Goal: Transaction & Acquisition: Purchase product/service

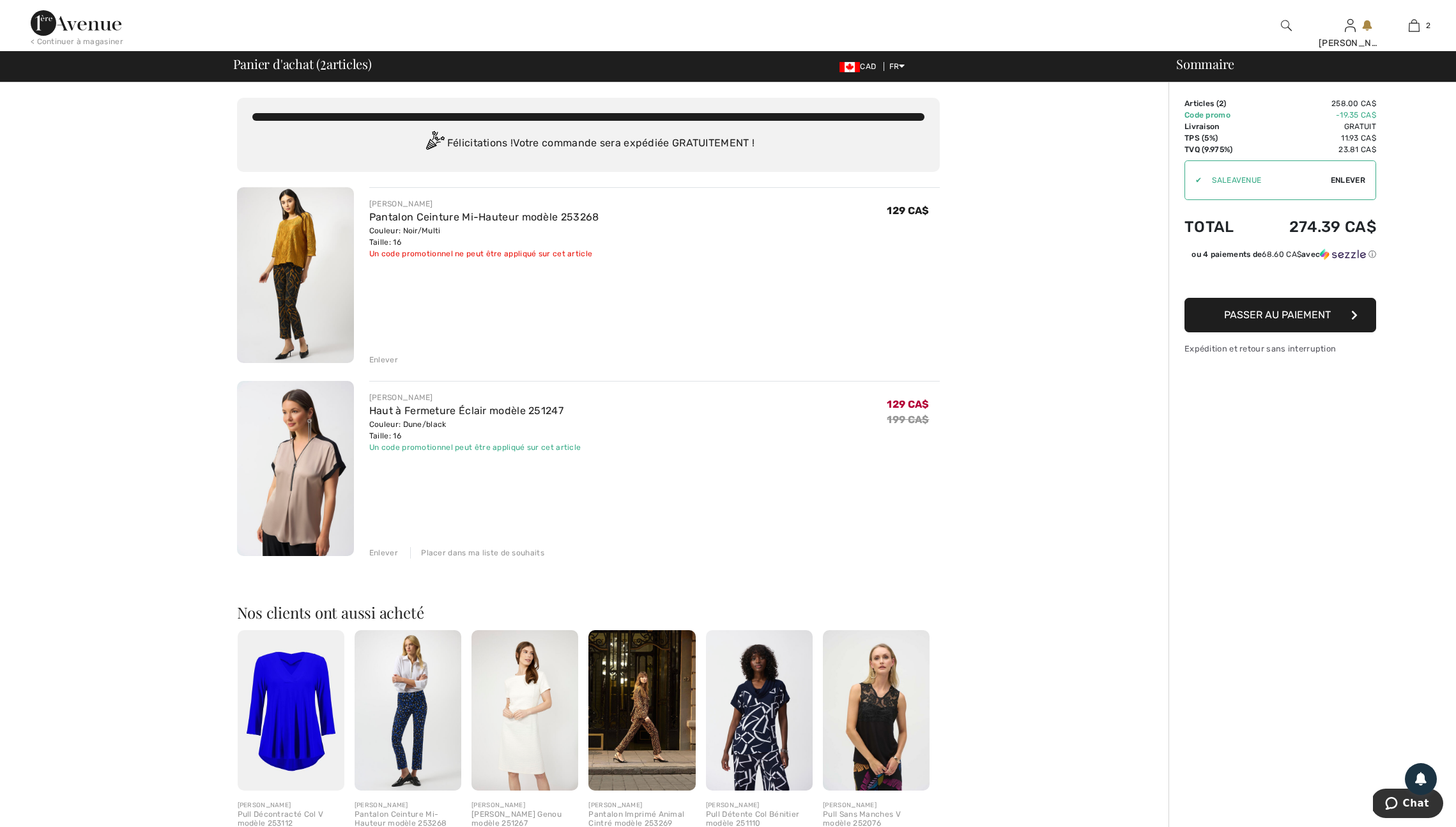
scroll to position [1, 0]
click at [83, 20] on img at bounding box center [76, 23] width 91 height 26
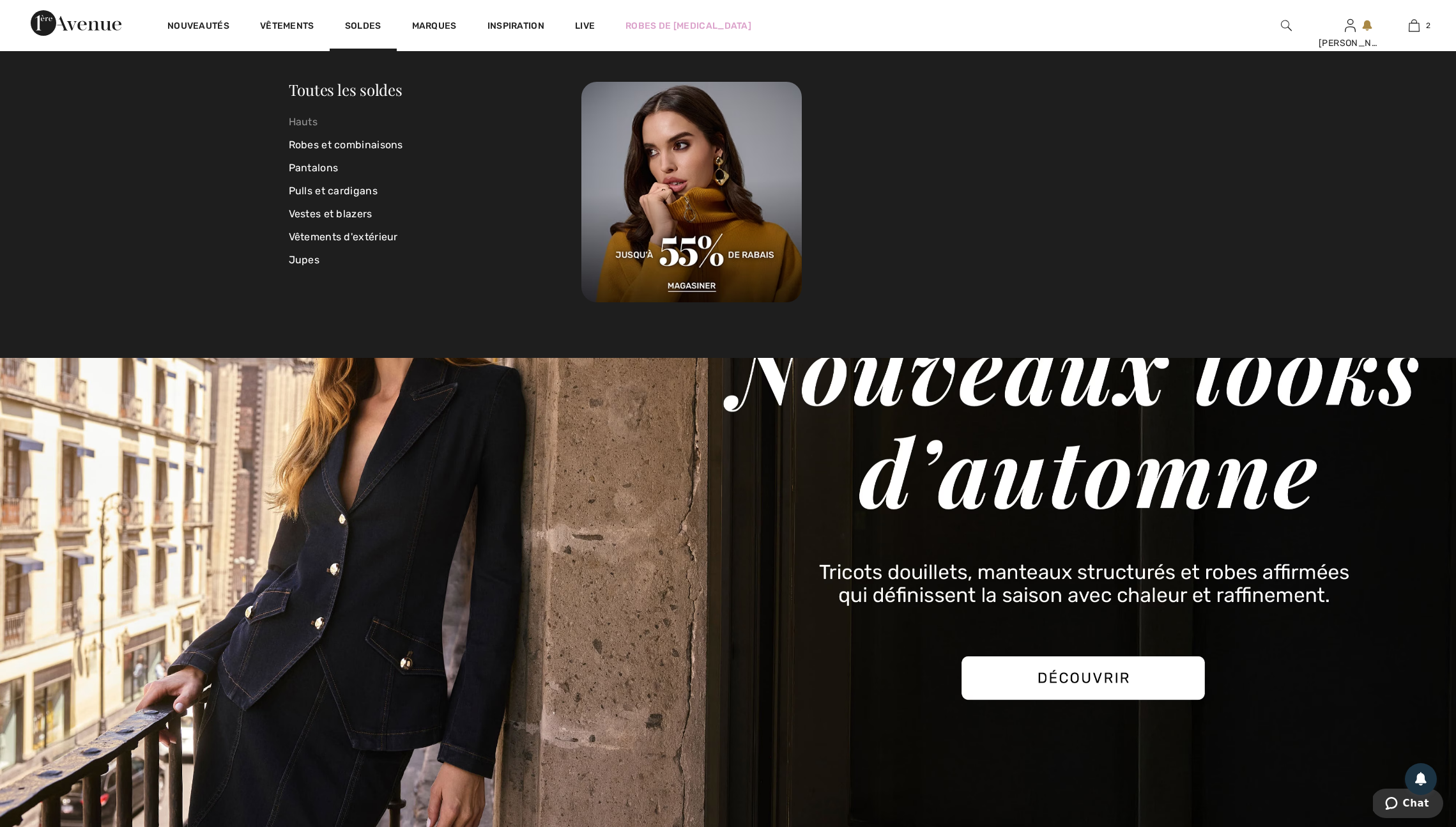
click at [306, 120] on link "Hauts" at bounding box center [435, 121] width 293 height 23
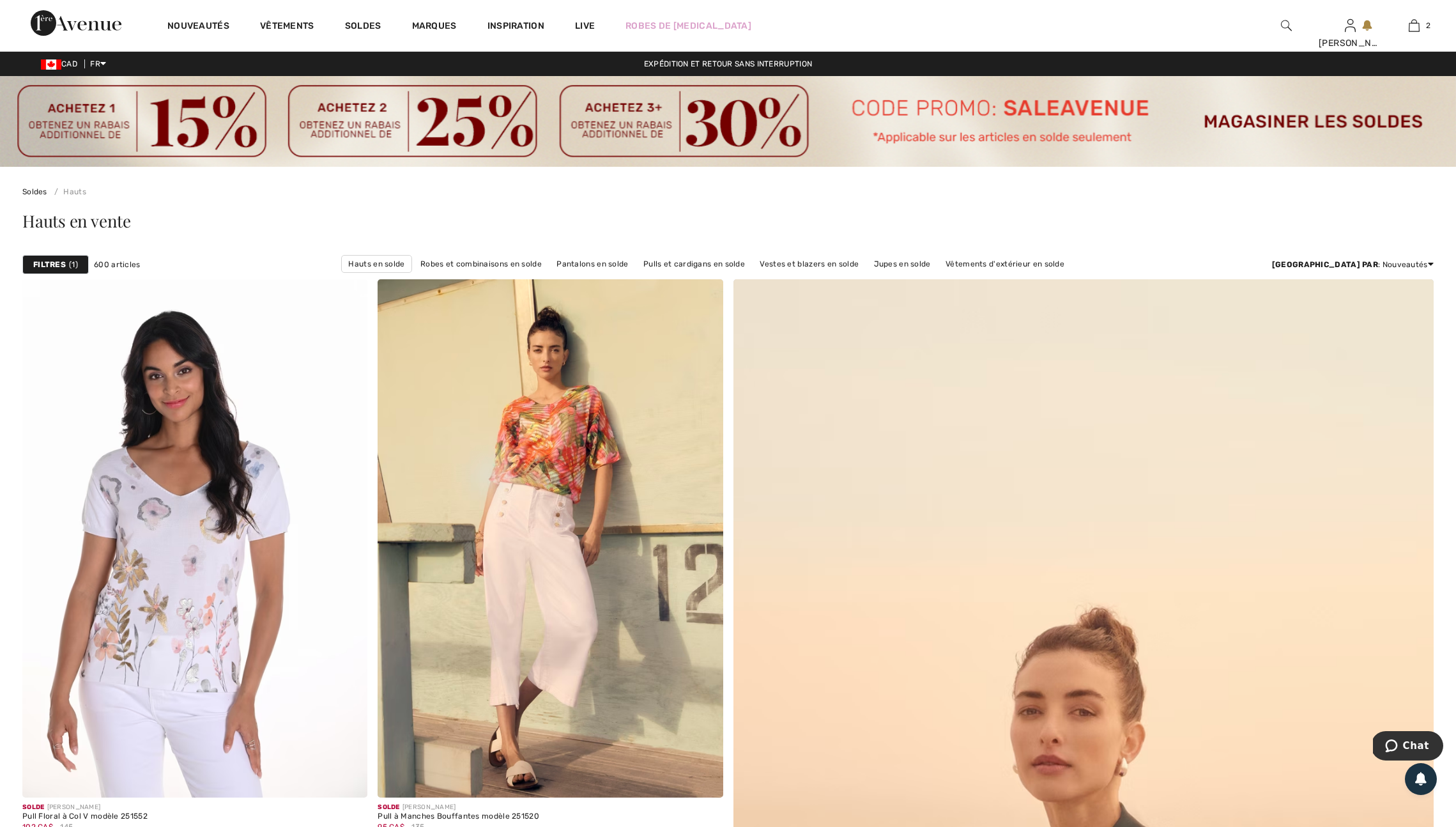
click at [66, 271] on strong "Filtres" at bounding box center [49, 265] width 33 height 12
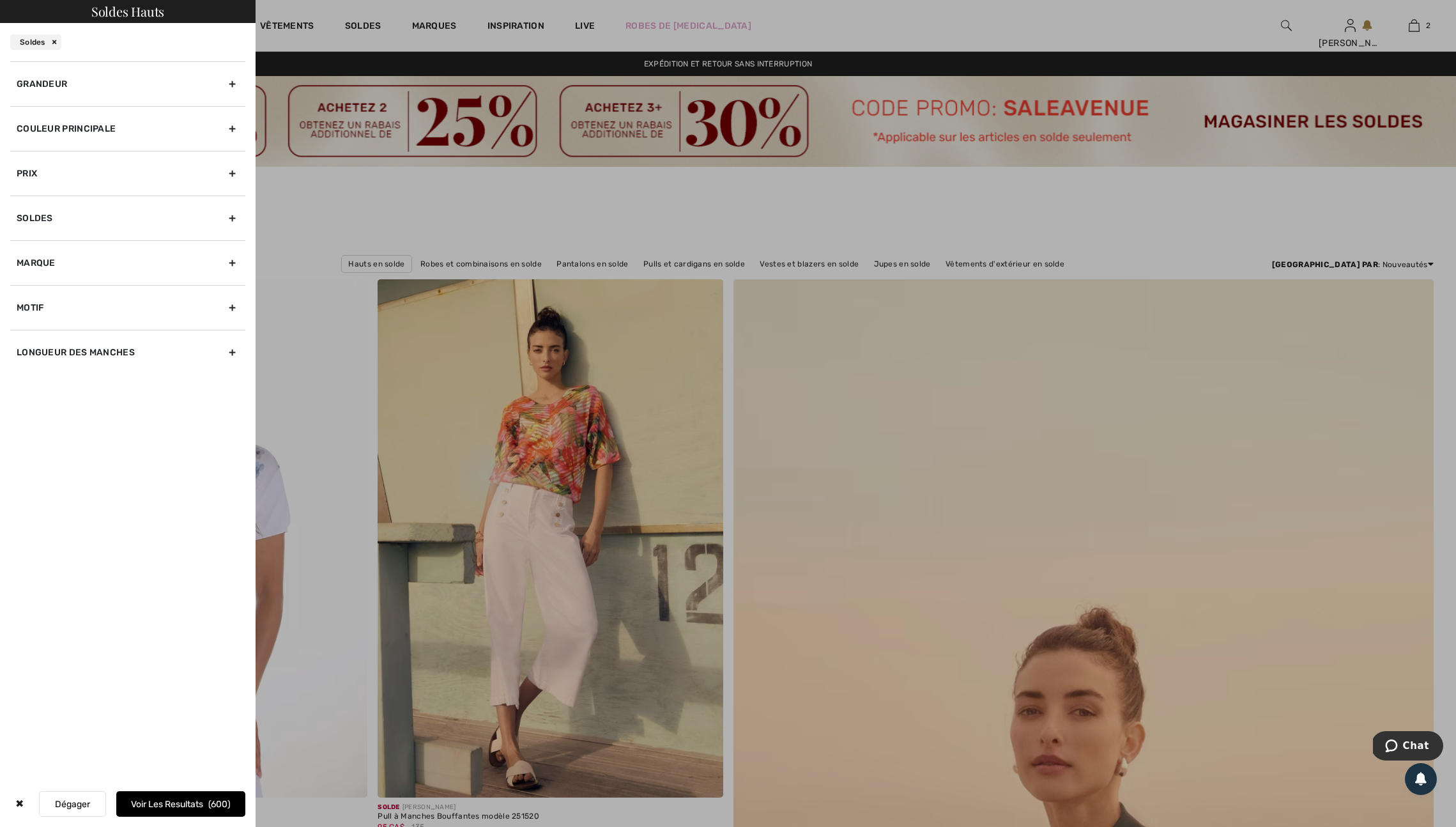
click at [223, 144] on div "Couleur Principale" at bounding box center [128, 128] width 235 height 45
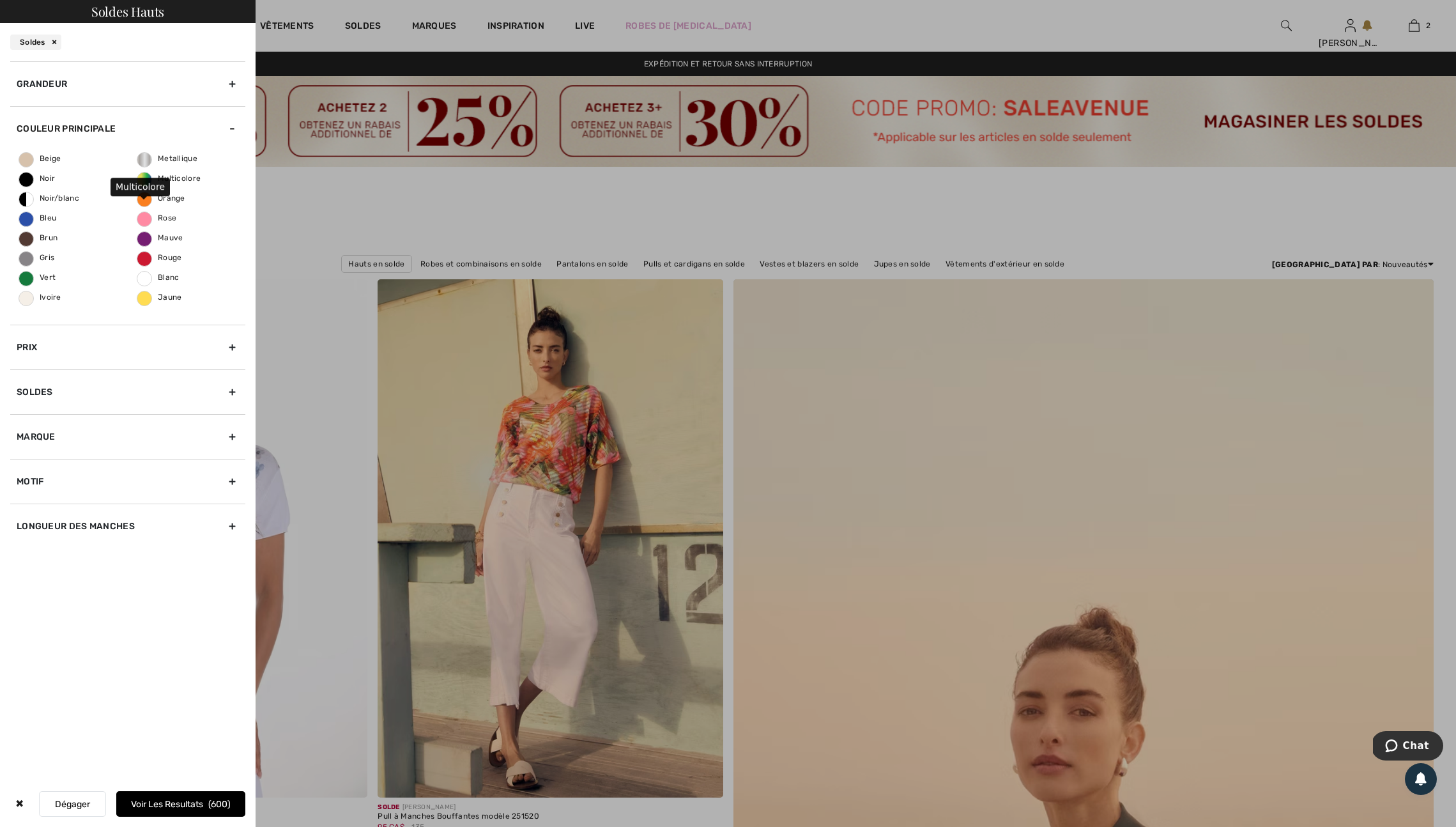
click at [148, 183] on span "Multicolore" at bounding box center [169, 178] width 64 height 9
click at [0, 0] on input "Multicolore" at bounding box center [0, 0] width 0 height 0
click at [230, 458] on div "Marque" at bounding box center [128, 436] width 235 height 45
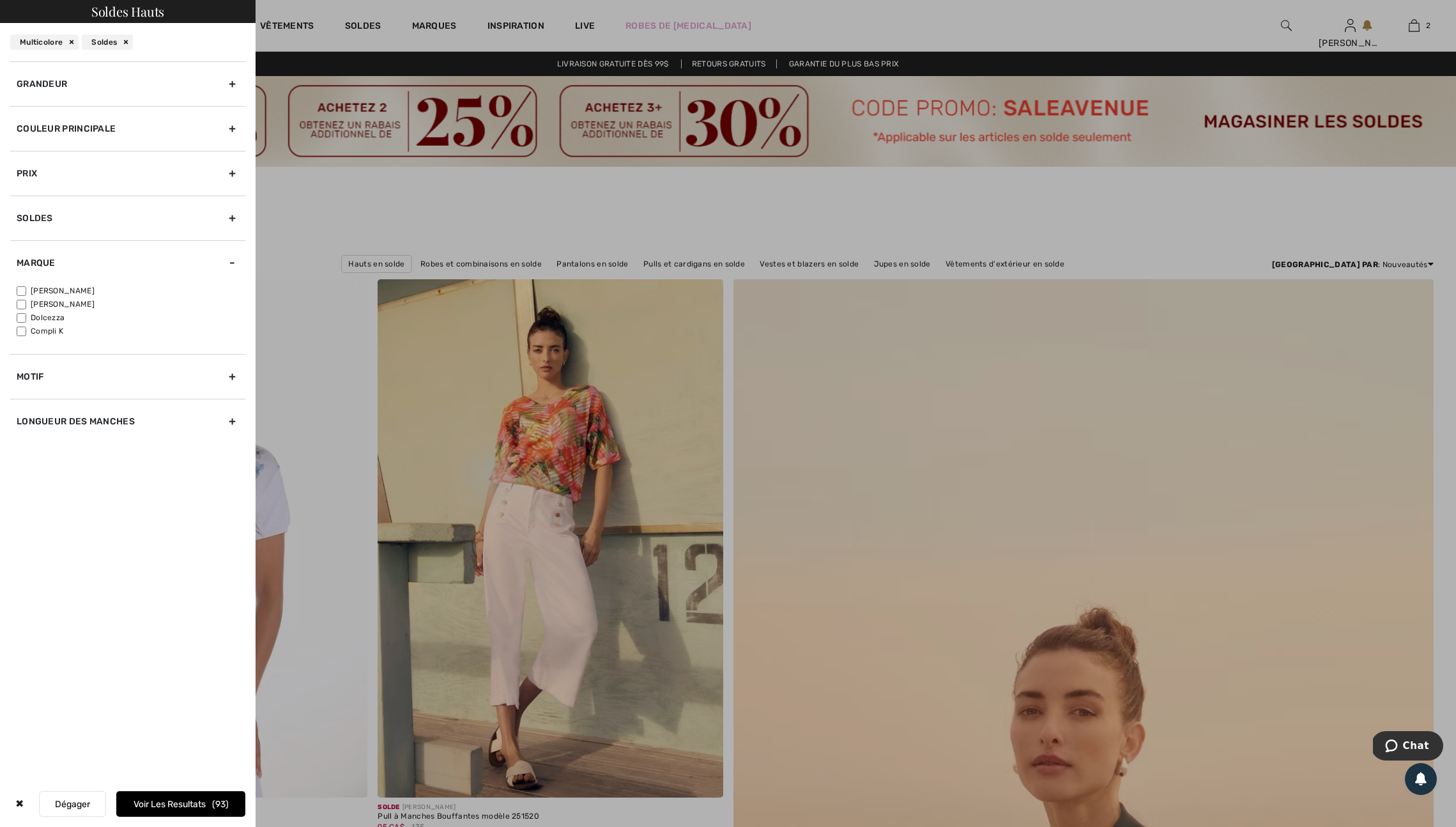
click at [23, 296] on input"] "[PERSON_NAME]" at bounding box center [21, 290] width 10 height 10
checkbox input"] "true"
click at [203, 797] on button "Voir les resultats 71" at bounding box center [181, 804] width 129 height 26
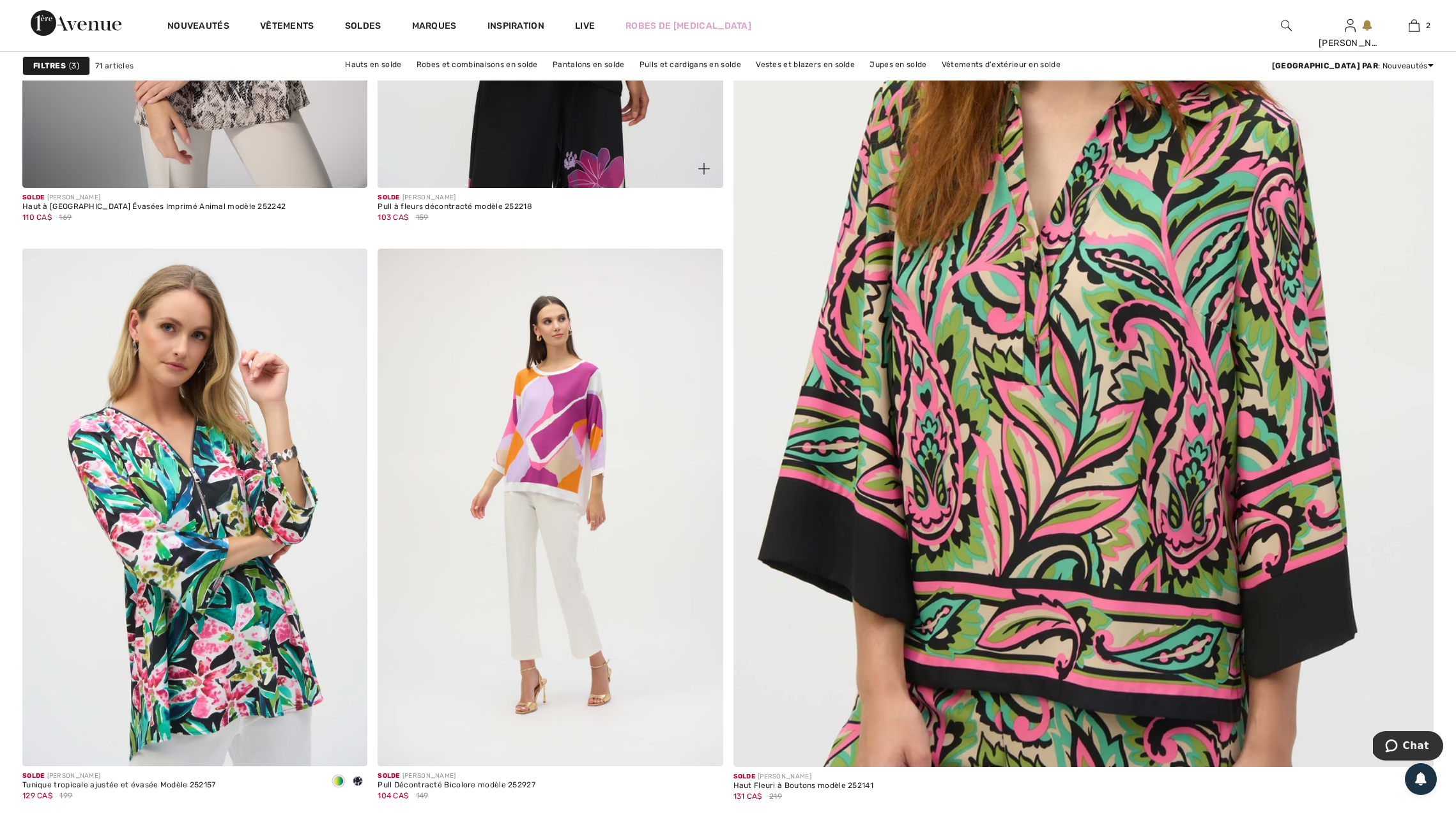
scroll to position [652, 0]
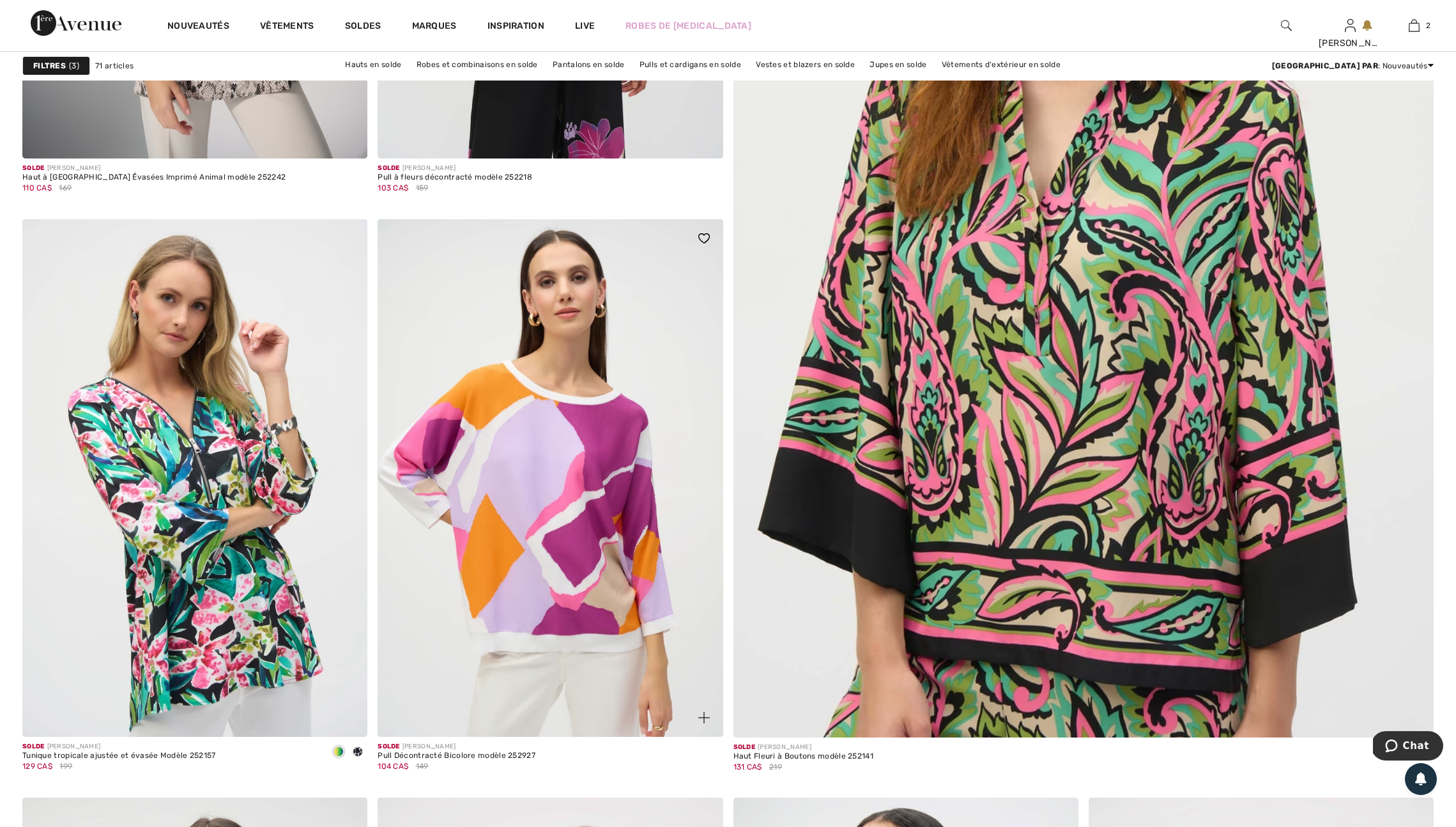
click at [704, 723] on img at bounding box center [704, 717] width 12 height 12
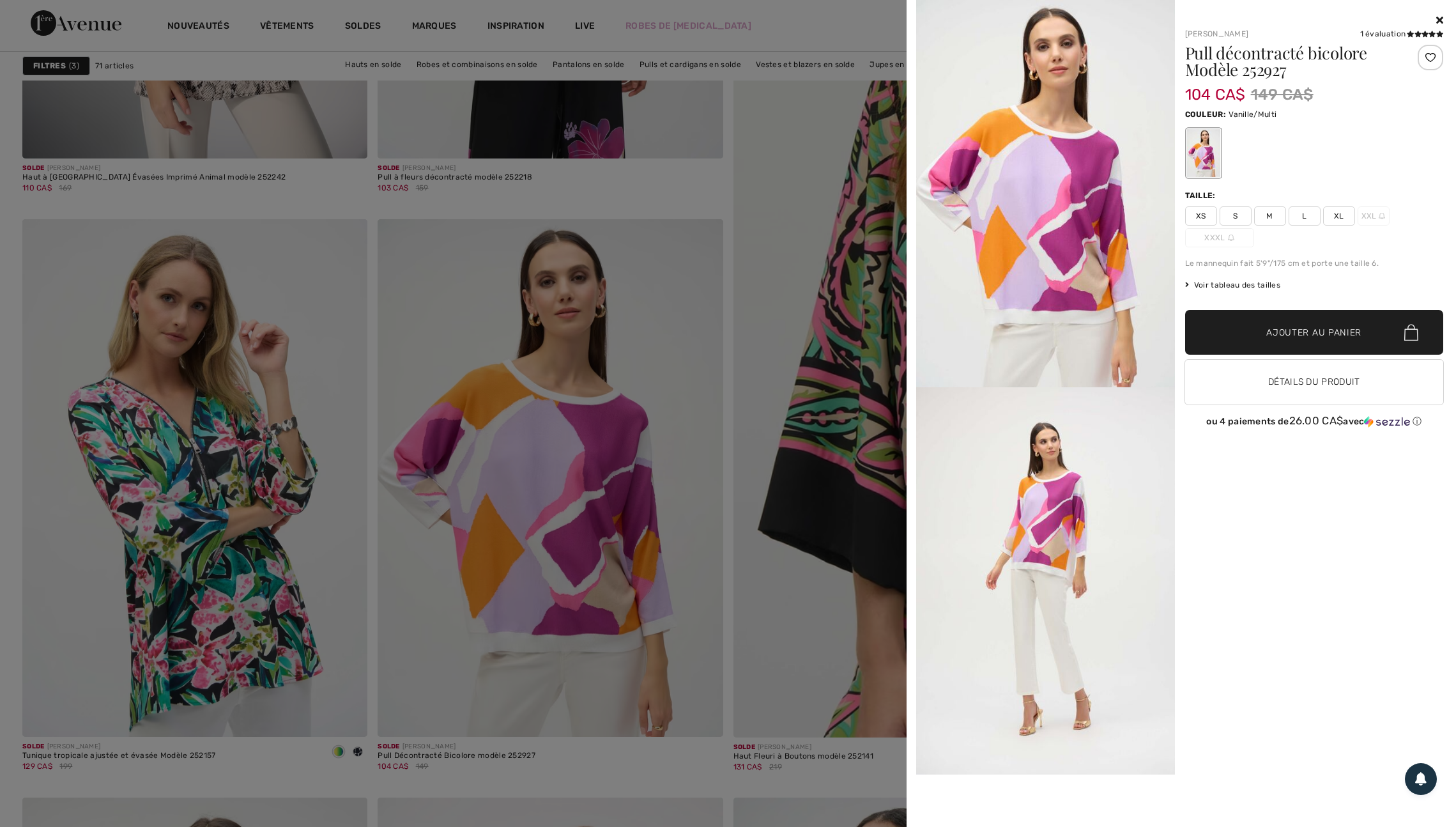
click at [1308, 220] on span "L" at bounding box center [1305, 216] width 32 height 19
click at [1310, 339] on span "Ajouter au panier" at bounding box center [1314, 333] width 95 height 13
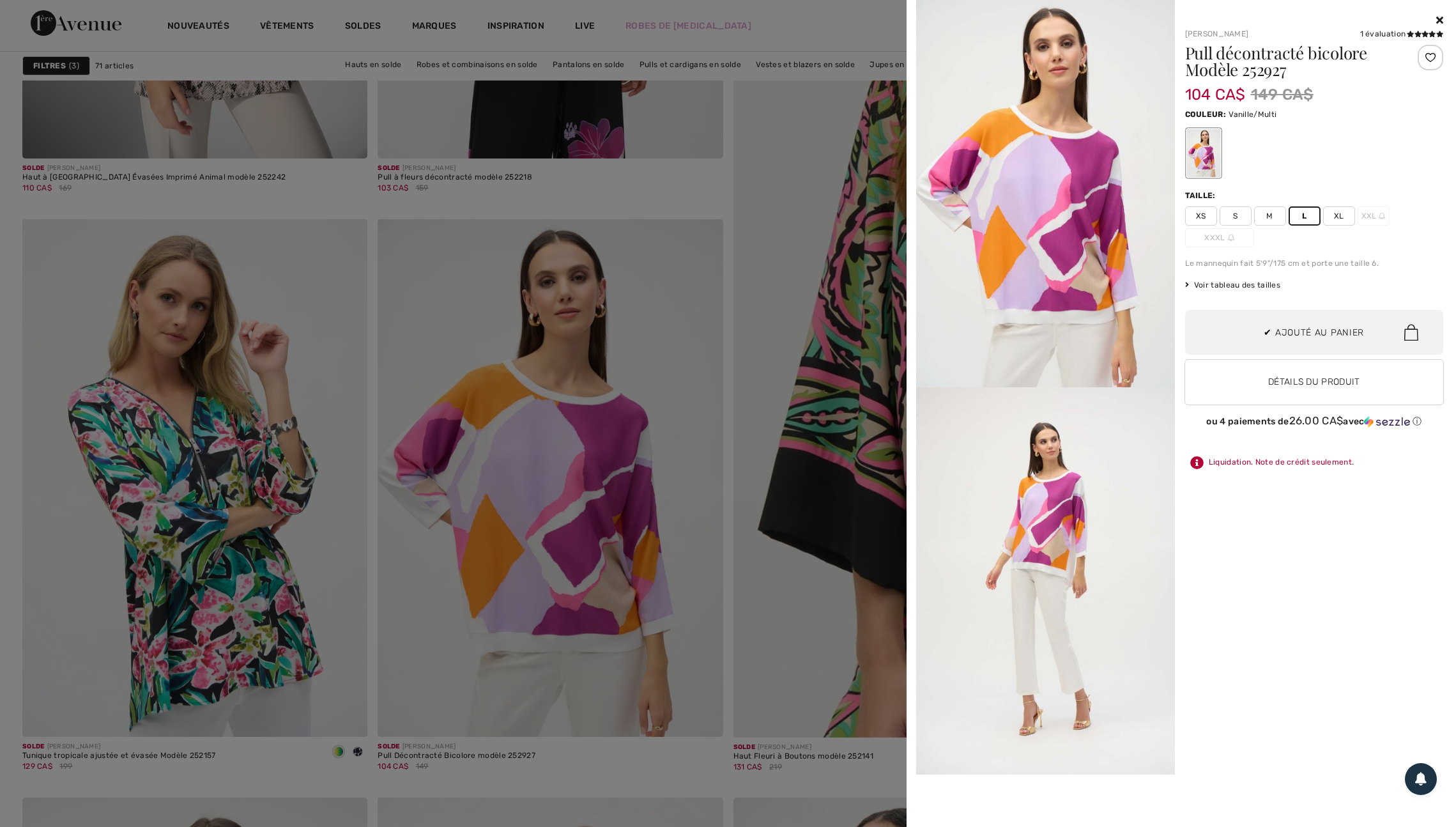
scroll to position [166, 0]
click at [751, 235] on div at bounding box center [728, 413] width 1456 height 827
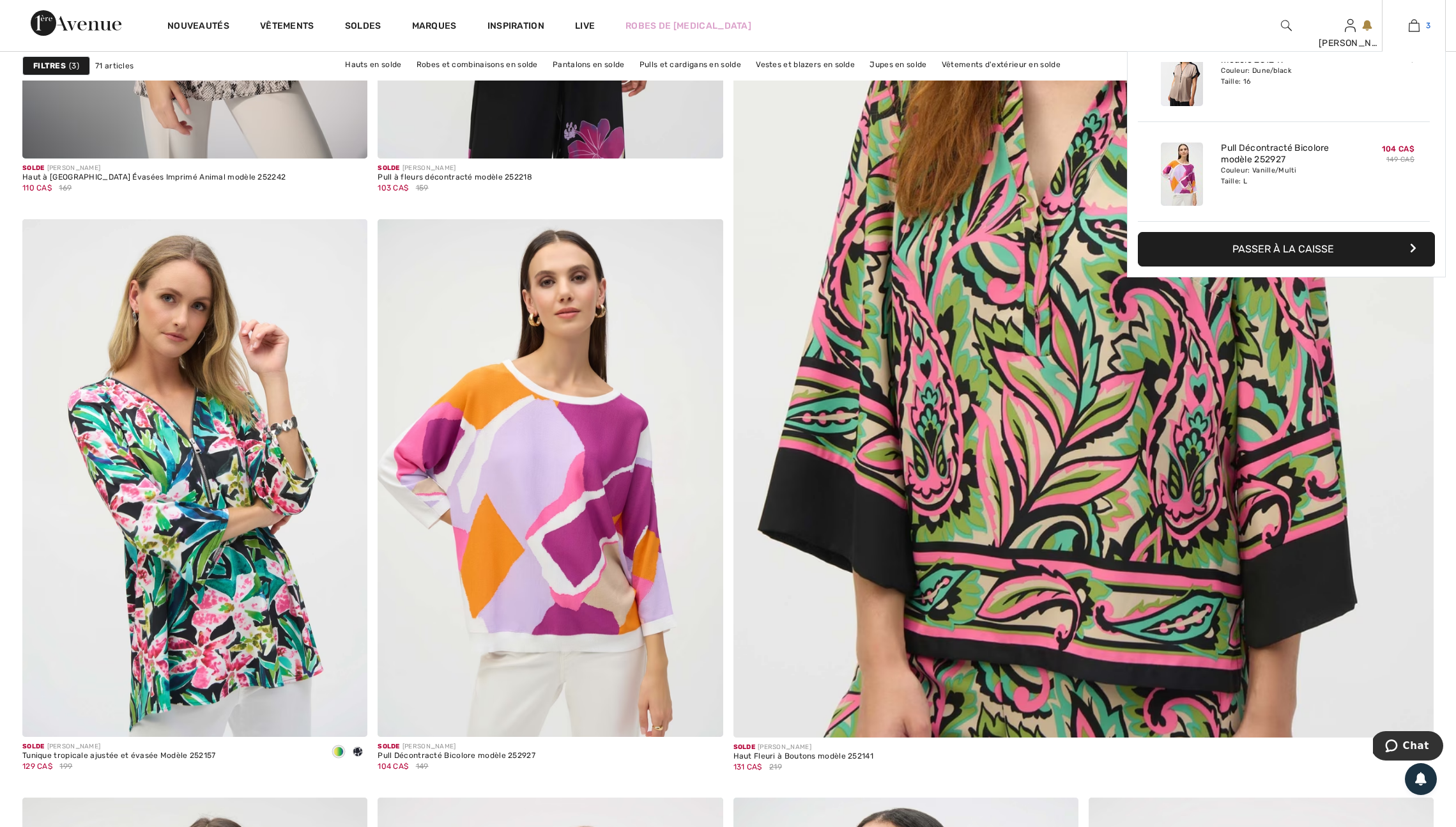
click at [1409, 28] on img at bounding box center [1414, 25] width 11 height 15
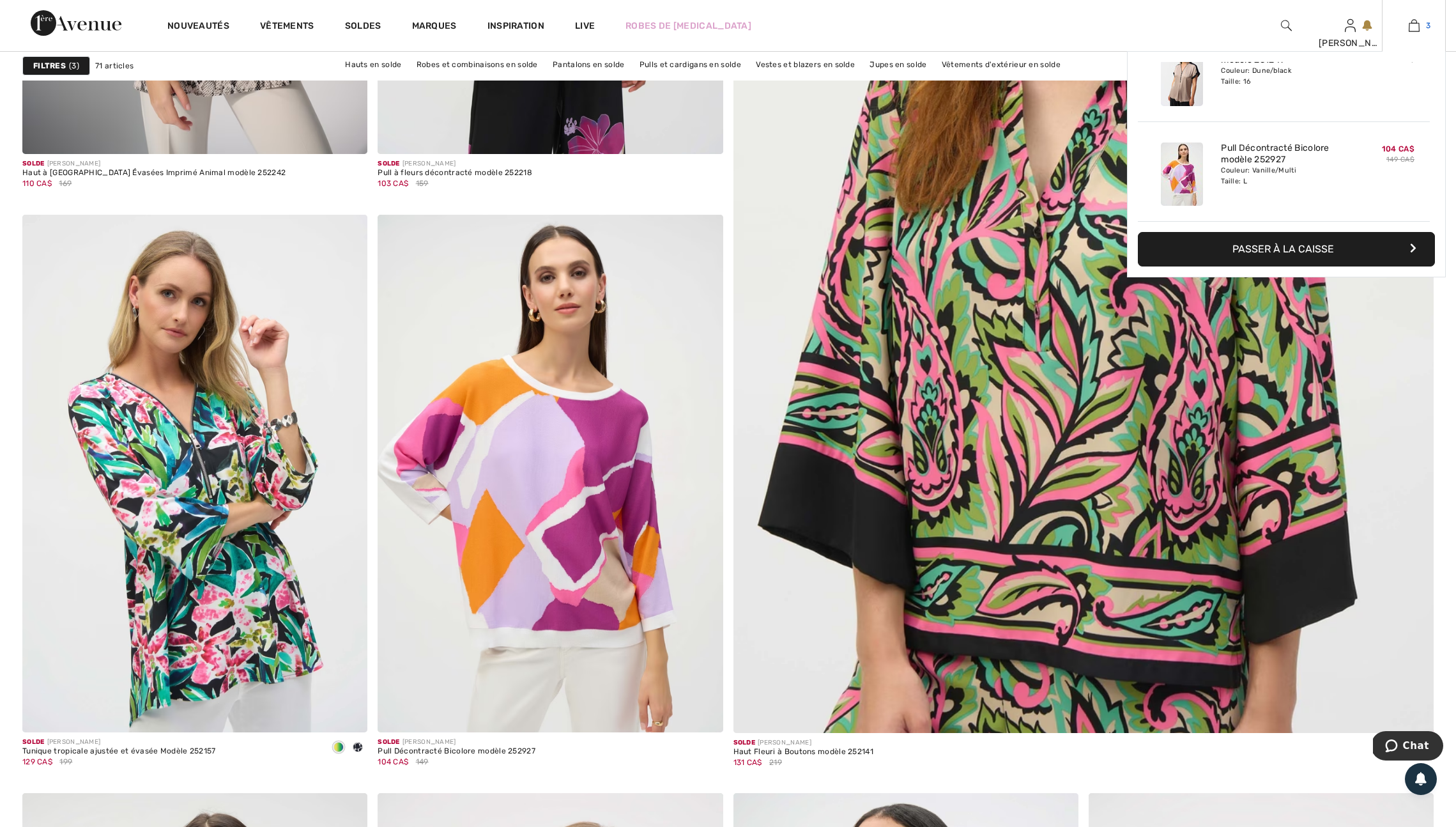
scroll to position [656, 0]
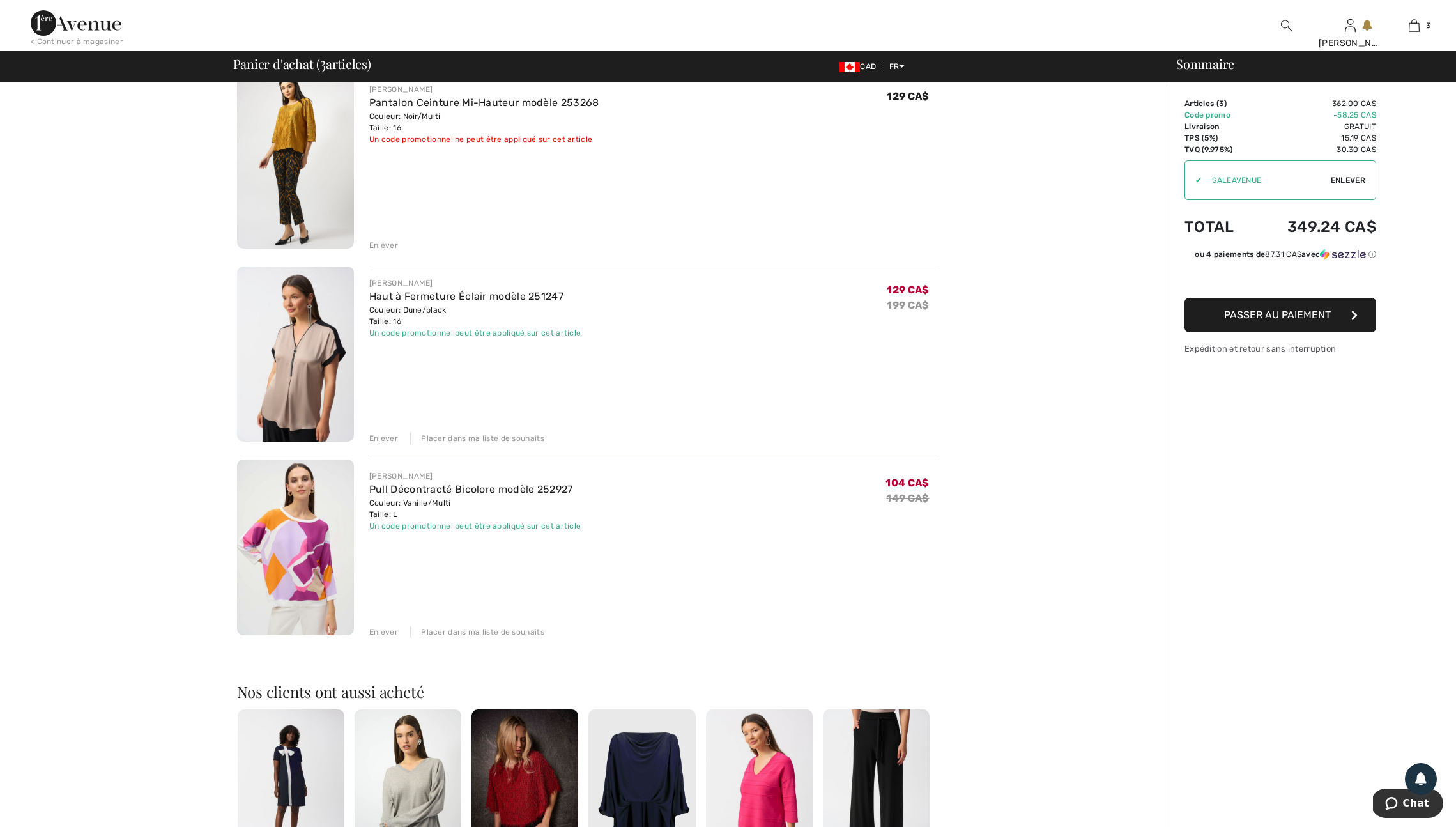
scroll to position [114, 0]
click at [302, 398] on img at bounding box center [295, 355] width 117 height 175
